Goal: Information Seeking & Learning: Learn about a topic

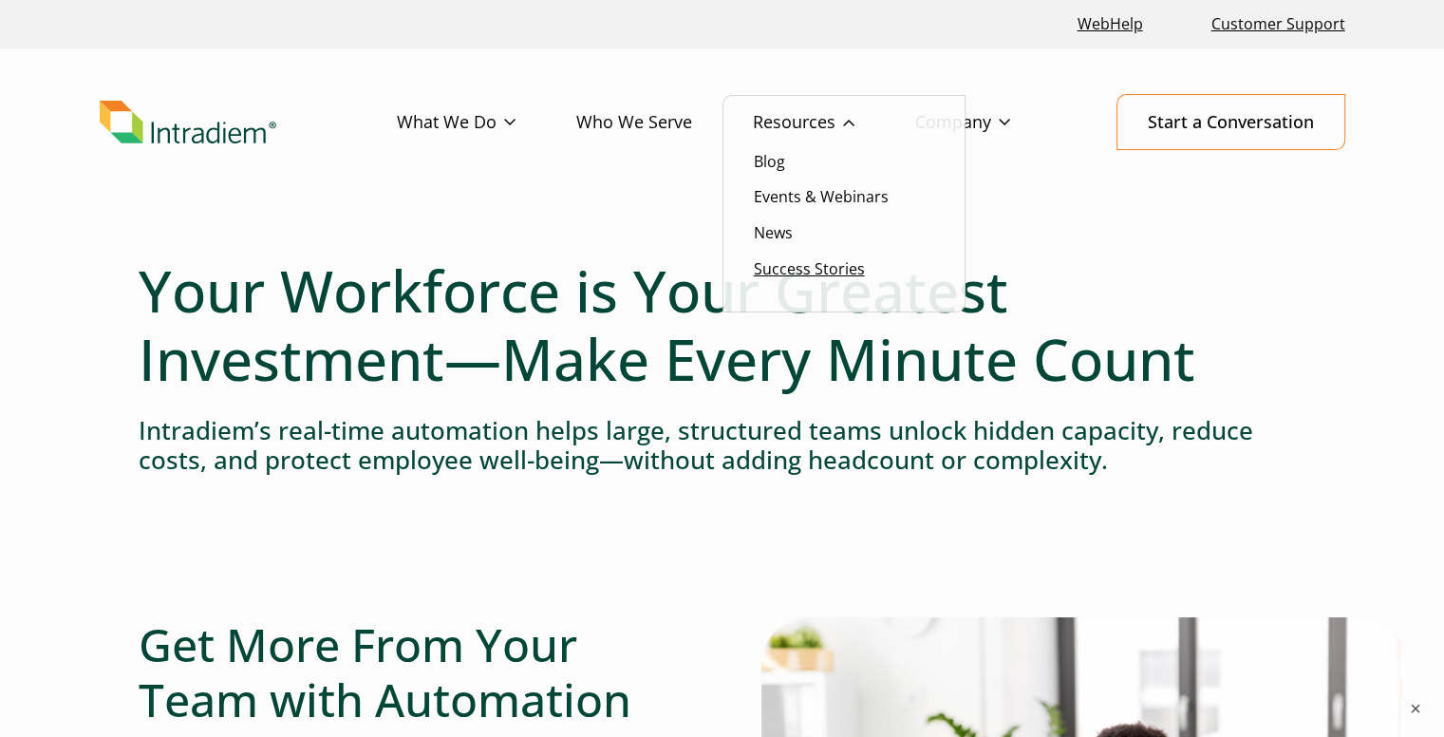
click at [829, 269] on link "Success Stories" at bounding box center [809, 268] width 111 height 21
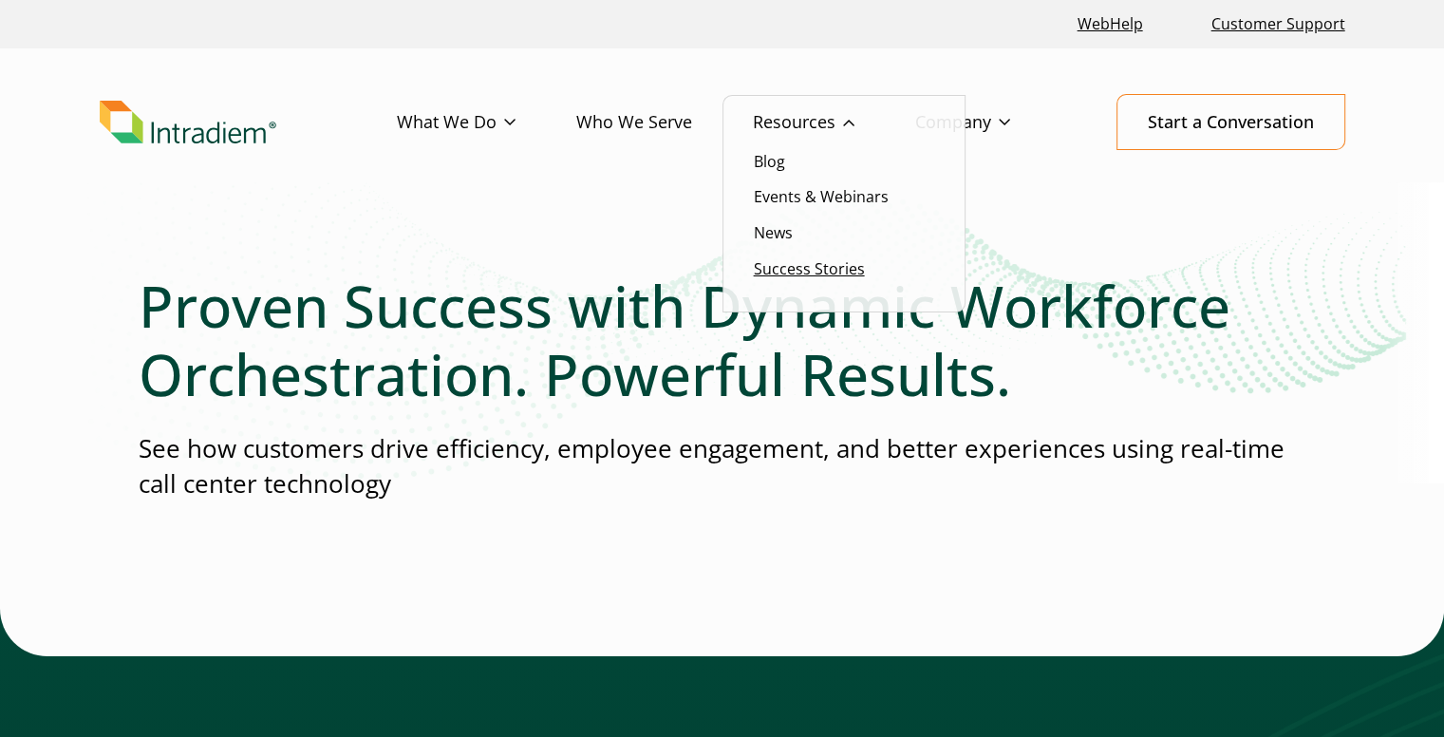
click at [813, 264] on link "Success Stories" at bounding box center [809, 268] width 111 height 21
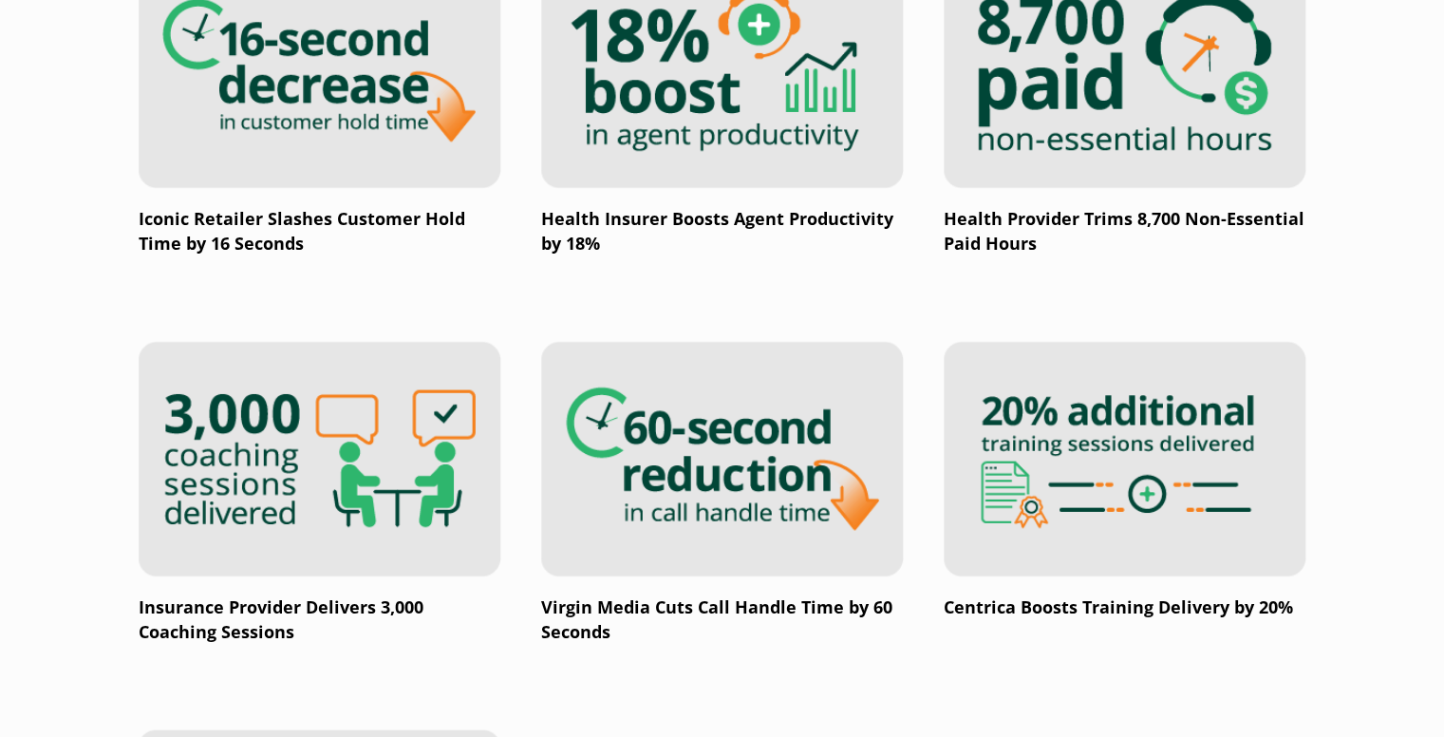
scroll to position [2743, 0]
